Goal: Task Accomplishment & Management: Manage account settings

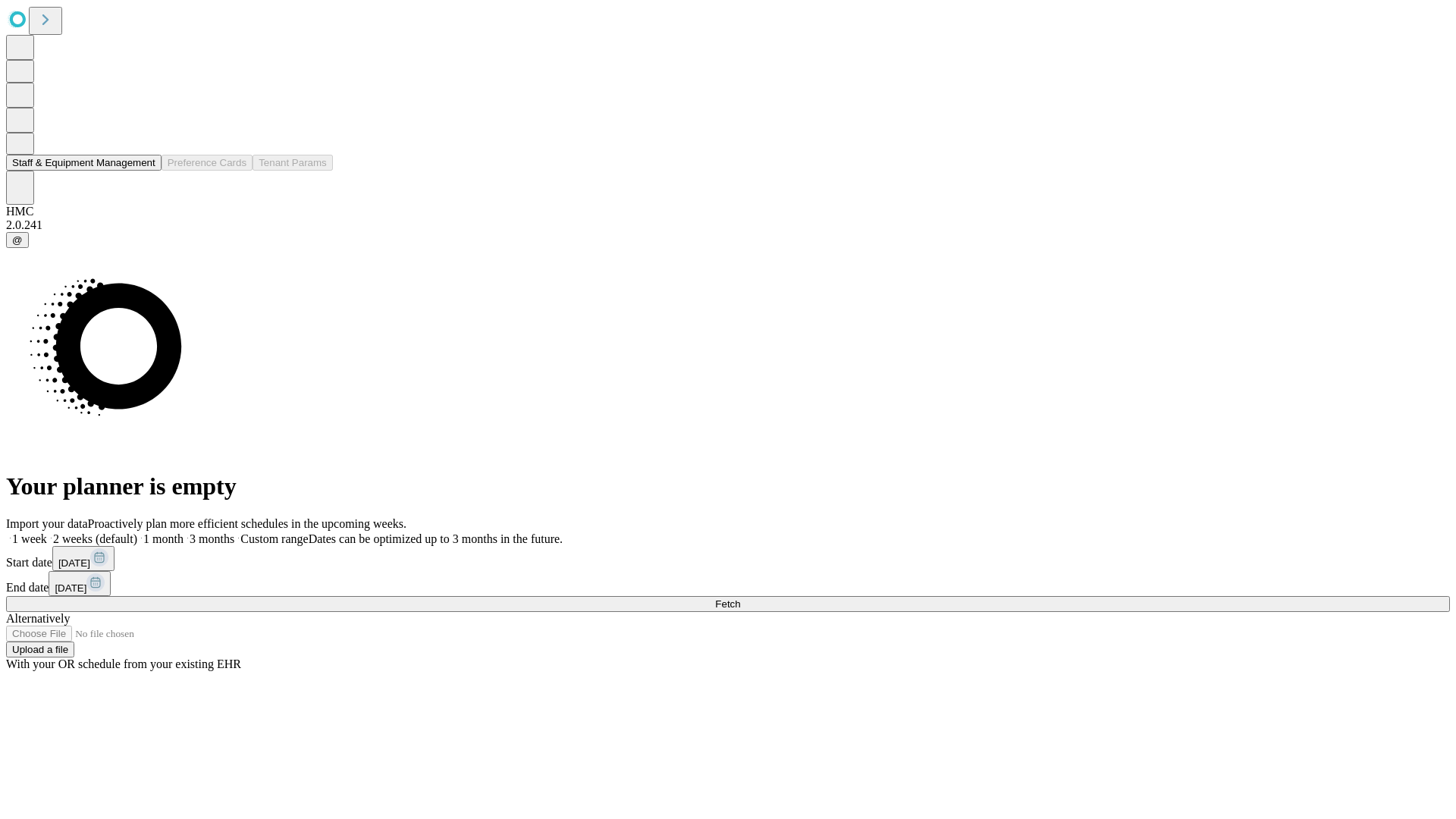
click at [142, 171] on button "Staff & Equipment Management" at bounding box center [84, 162] width 156 height 16
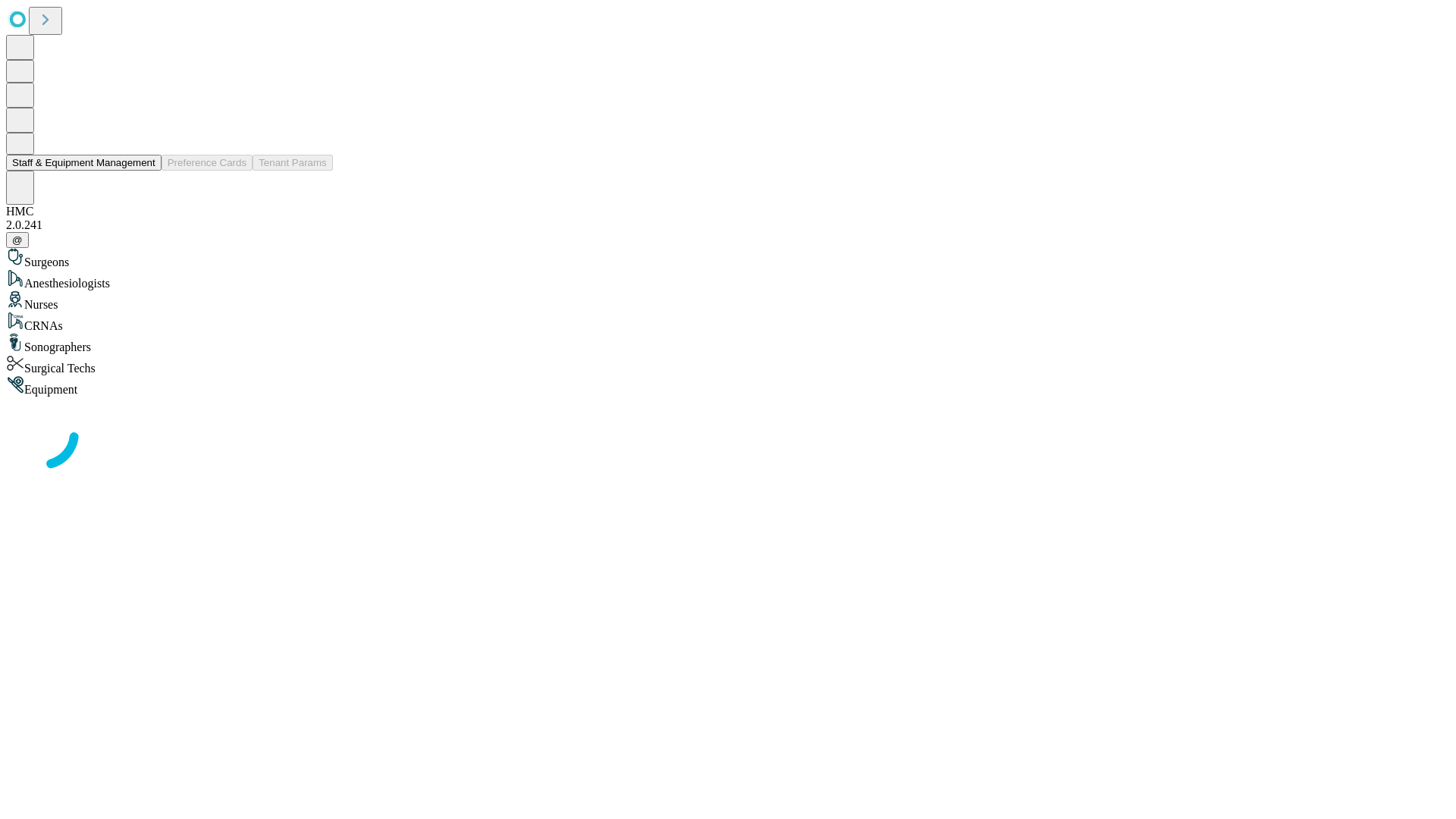
click at [144, 171] on button "Staff & Equipment Management" at bounding box center [84, 162] width 156 height 16
